Goal: Browse casually

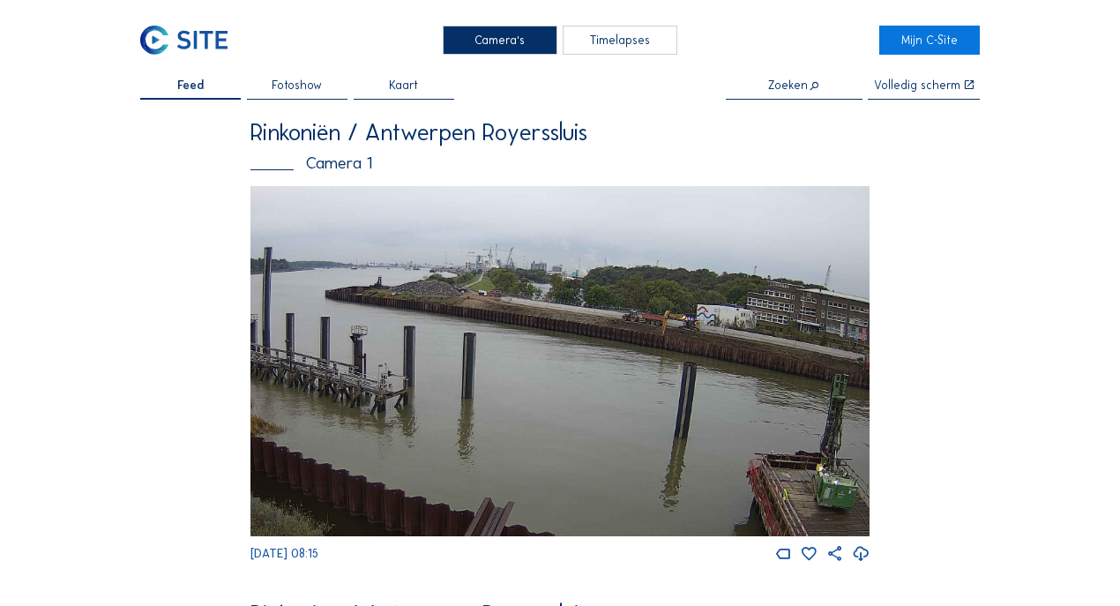
scroll to position [4, 0]
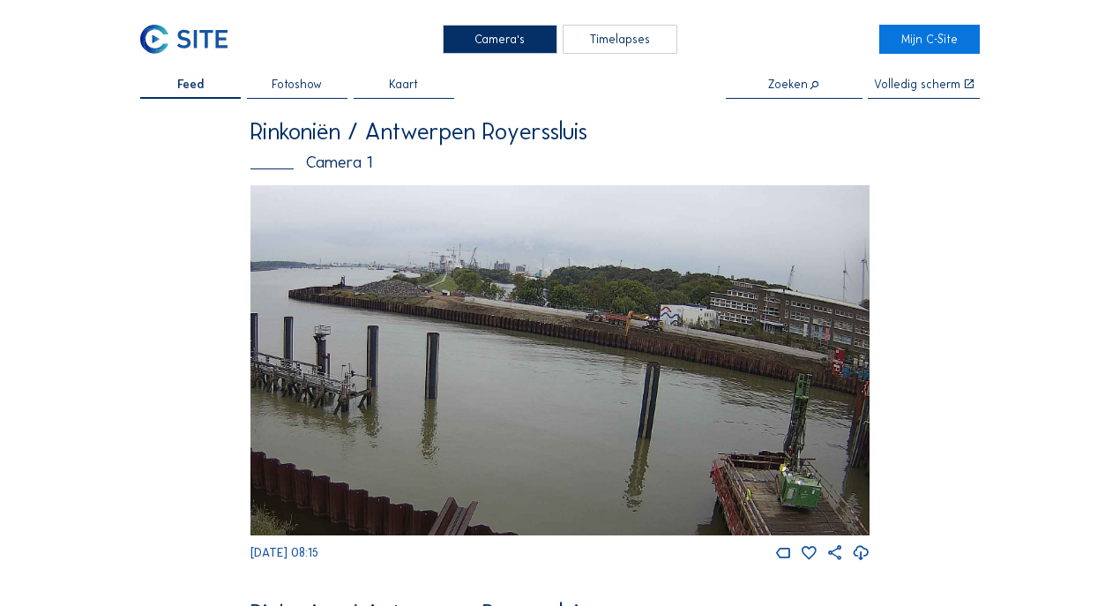
drag, startPoint x: 701, startPoint y: 335, endPoint x: 632, endPoint y: 336, distance: 68.8
click at [632, 336] on img at bounding box center [559, 360] width 619 height 350
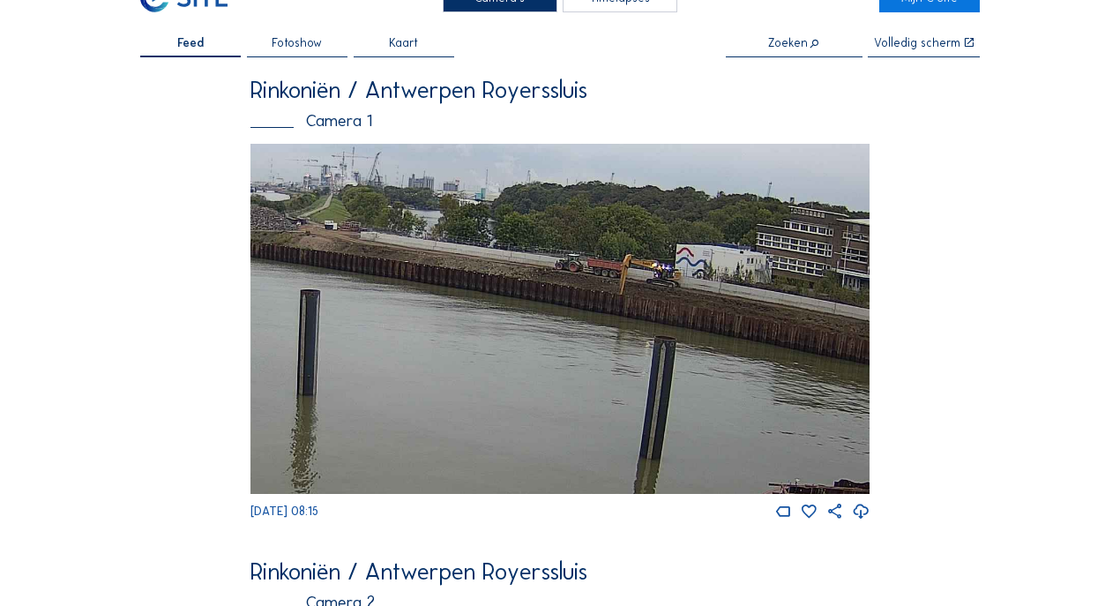
scroll to position [46, 0]
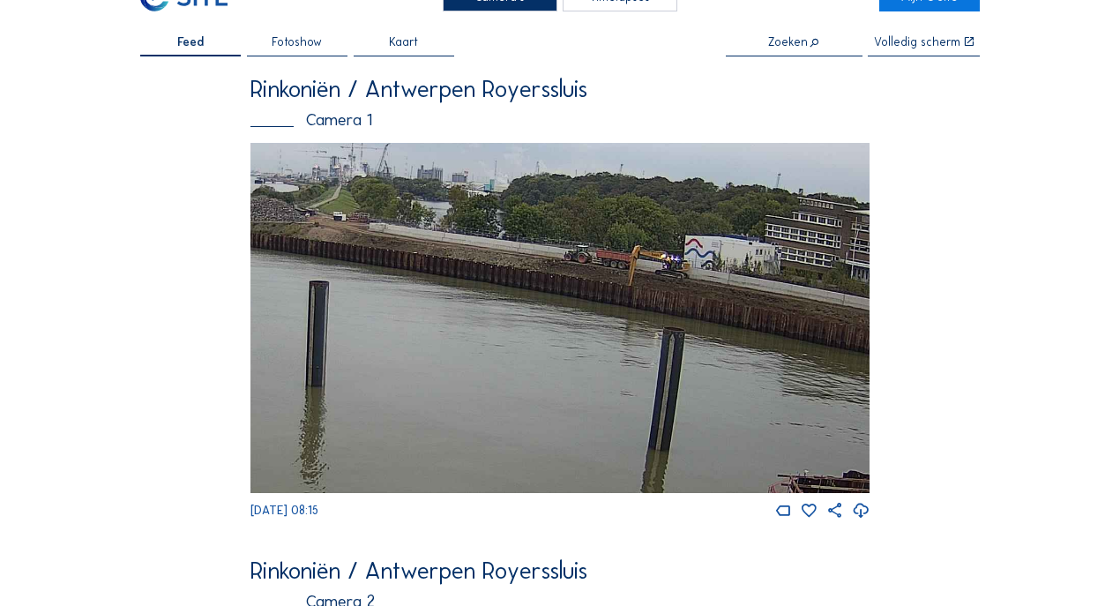
drag, startPoint x: 774, startPoint y: 365, endPoint x: 783, endPoint y: 357, distance: 11.9
click at [783, 357] on img at bounding box center [559, 318] width 619 height 350
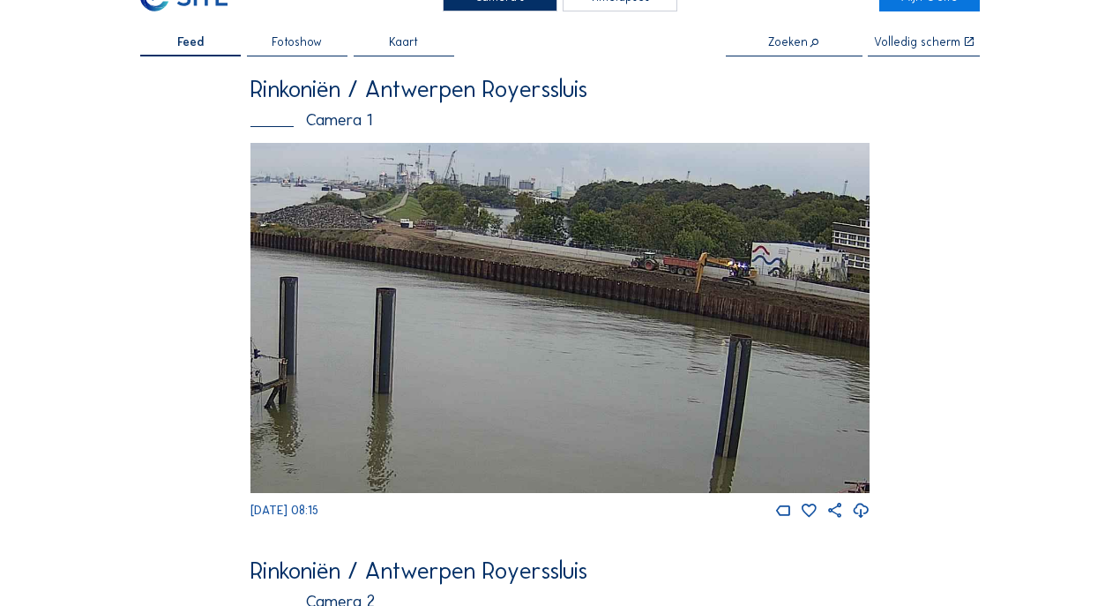
drag, startPoint x: 668, startPoint y: 342, endPoint x: 735, endPoint y: 349, distance: 67.4
click at [735, 349] on img at bounding box center [559, 318] width 619 height 350
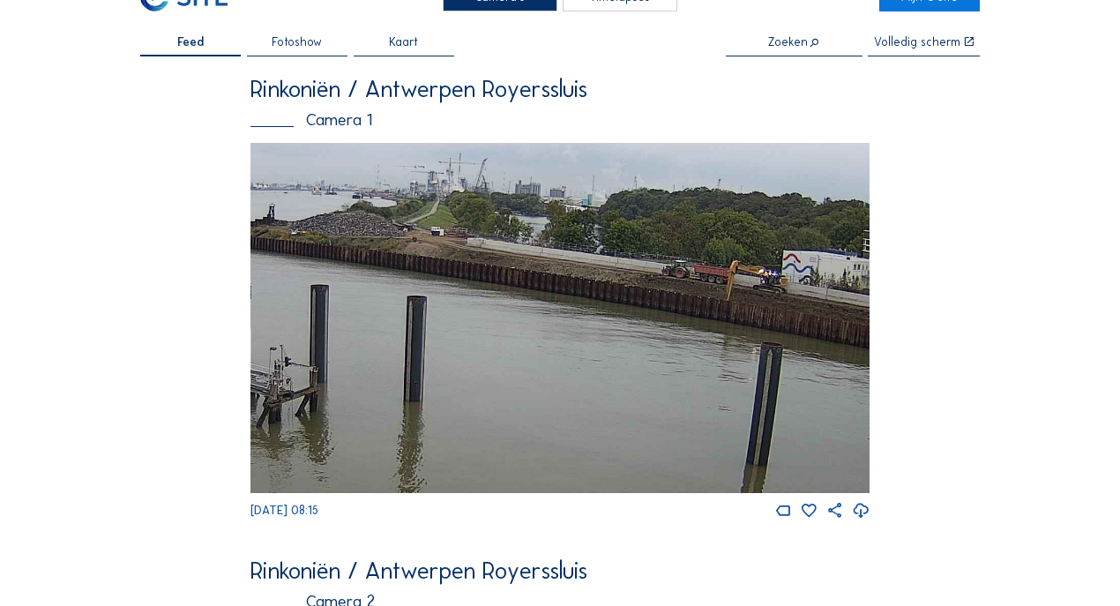
drag, startPoint x: 766, startPoint y: 349, endPoint x: 797, endPoint y: 357, distance: 31.9
click at [797, 357] on img at bounding box center [559, 318] width 619 height 350
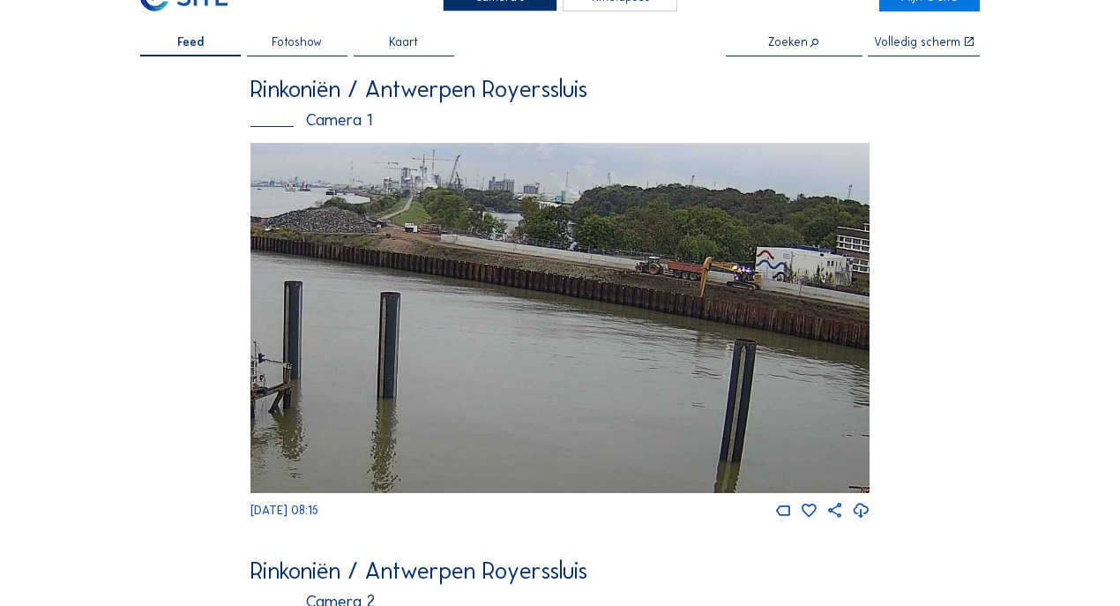
drag, startPoint x: 737, startPoint y: 351, endPoint x: 673, endPoint y: 342, distance: 65.0
click at [673, 343] on img at bounding box center [559, 318] width 619 height 350
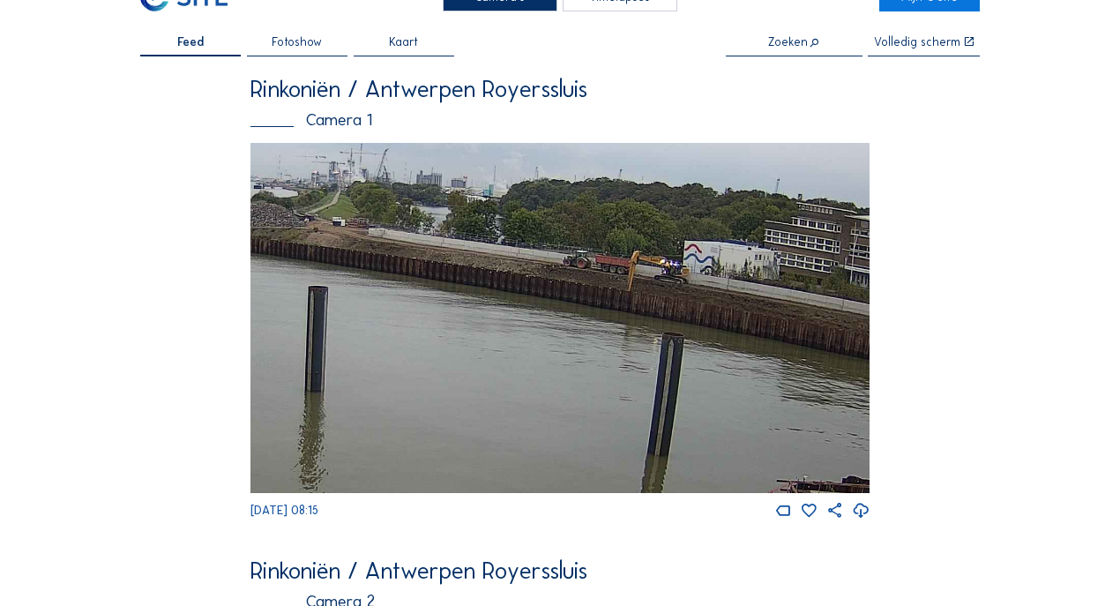
drag, startPoint x: 741, startPoint y: 344, endPoint x: 631, endPoint y: 331, distance: 110.1
click at [631, 331] on img at bounding box center [559, 318] width 619 height 350
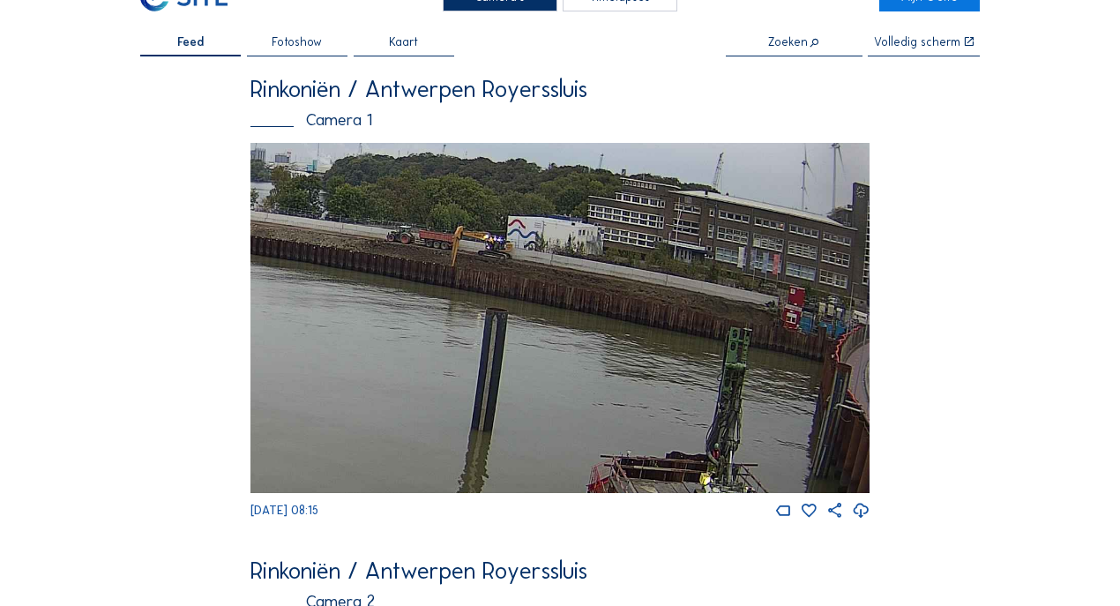
drag, startPoint x: 727, startPoint y: 339, endPoint x: 626, endPoint y: 325, distance: 102.3
click at [626, 325] on img at bounding box center [559, 318] width 619 height 350
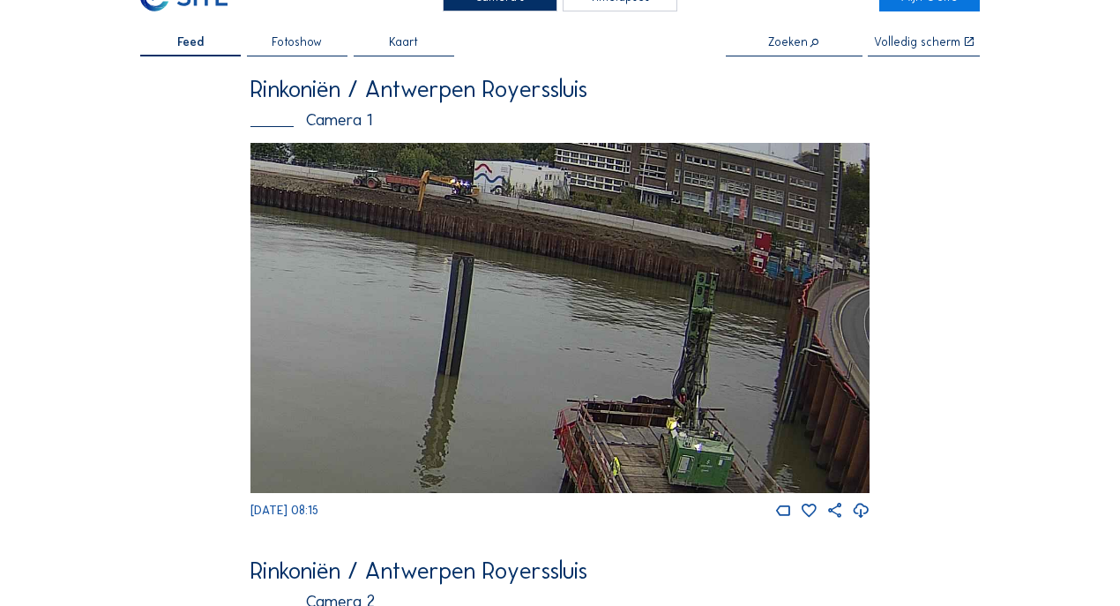
drag, startPoint x: 688, startPoint y: 329, endPoint x: 639, endPoint y: 272, distance: 74.4
click at [639, 272] on img at bounding box center [559, 318] width 619 height 350
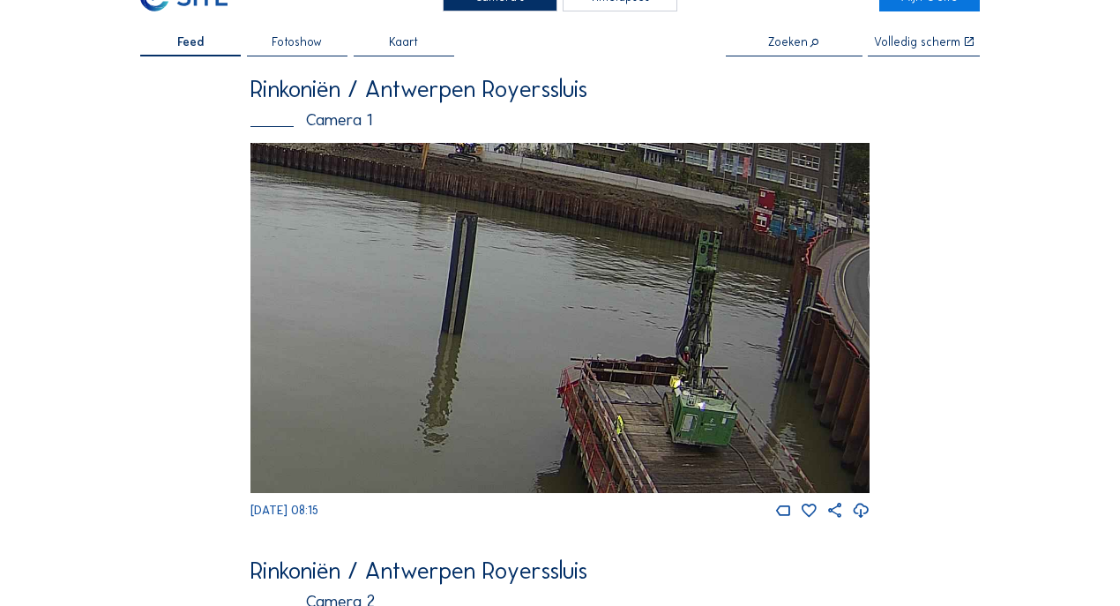
drag, startPoint x: 652, startPoint y: 339, endPoint x: 656, endPoint y: 298, distance: 40.7
click at [656, 298] on img at bounding box center [559, 318] width 619 height 350
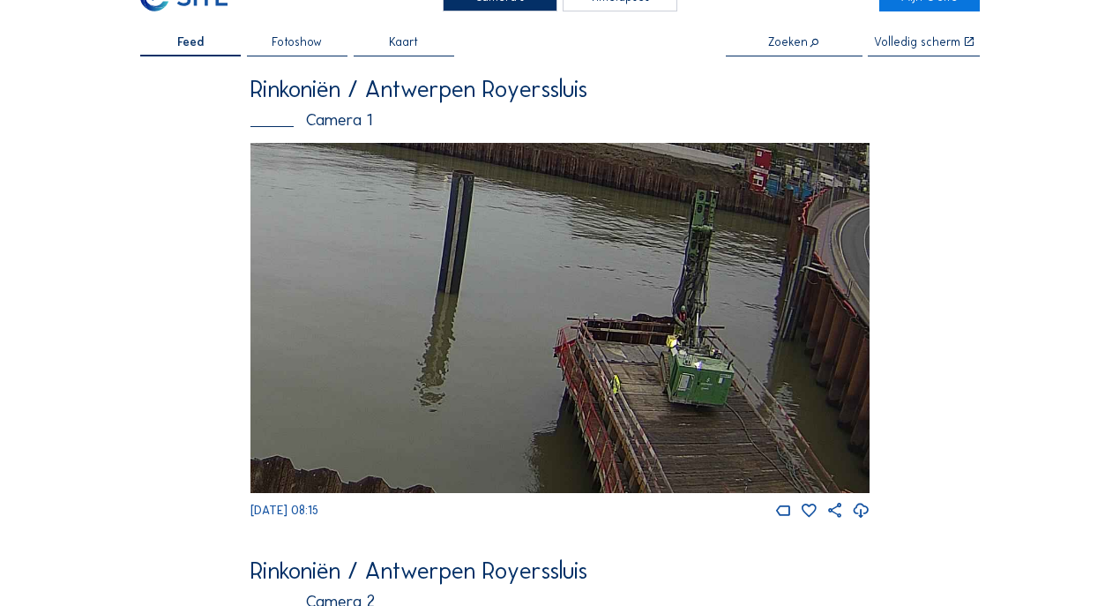
drag, startPoint x: 645, startPoint y: 347, endPoint x: 603, endPoint y: 307, distance: 58.6
click at [603, 307] on img at bounding box center [559, 318] width 619 height 350
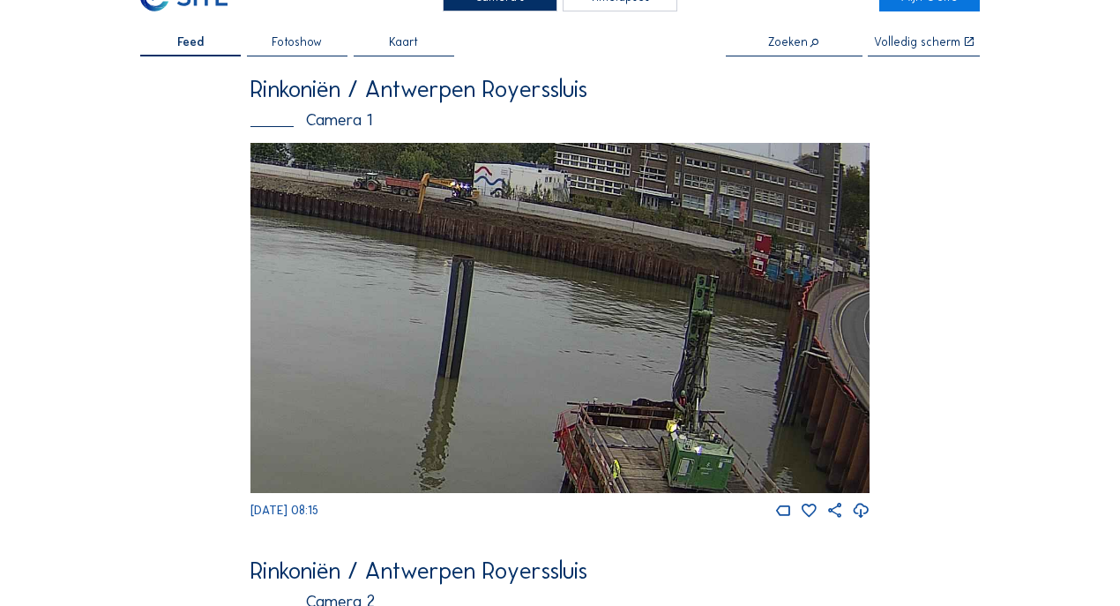
drag, startPoint x: 607, startPoint y: 296, endPoint x: 600, endPoint y: 381, distance: 85.0
click at [600, 381] on img at bounding box center [559, 318] width 619 height 350
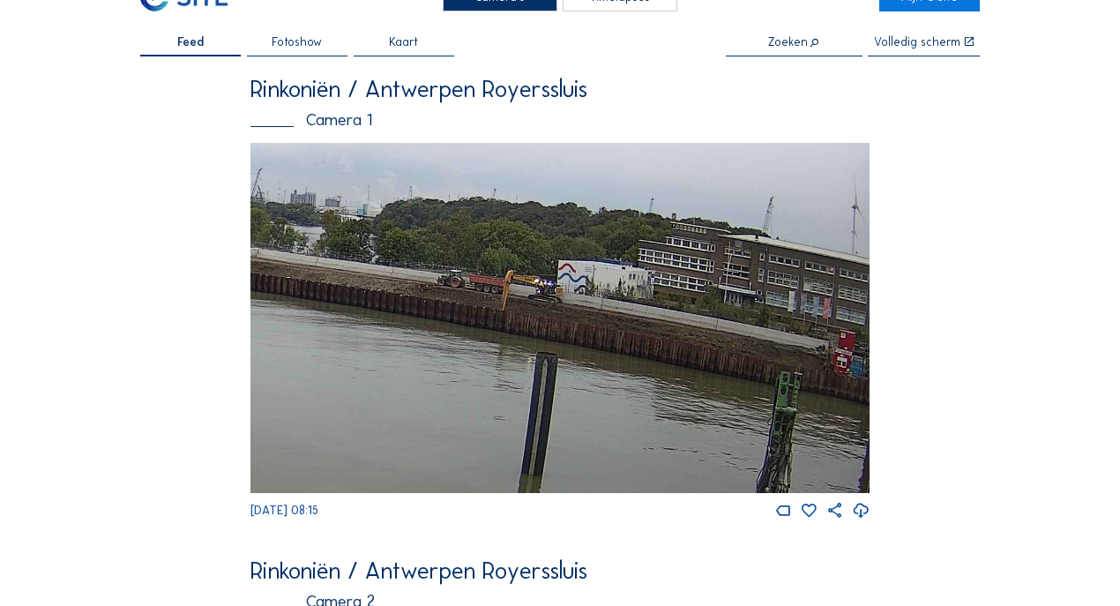
drag, startPoint x: 565, startPoint y: 302, endPoint x: 649, endPoint y: 399, distance: 128.1
click at [649, 399] on img at bounding box center [559, 318] width 619 height 350
